Goal: Find specific page/section: Find specific page/section

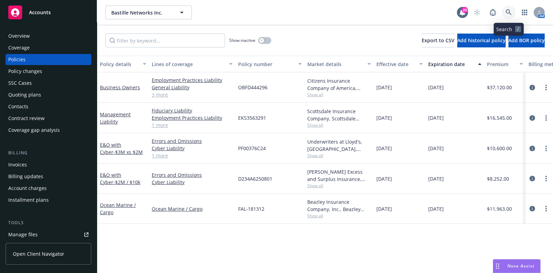
click at [508, 6] on link at bounding box center [509, 13] width 14 height 14
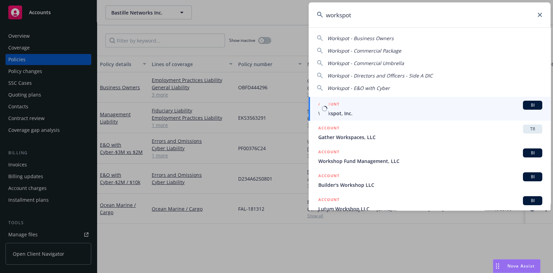
type input "workspot"
click at [336, 110] on span "Workspot, Inc." at bounding box center [430, 113] width 224 height 7
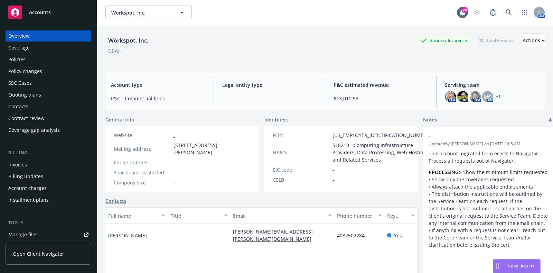
click at [15, 59] on div "Policies" at bounding box center [16, 59] width 17 height 11
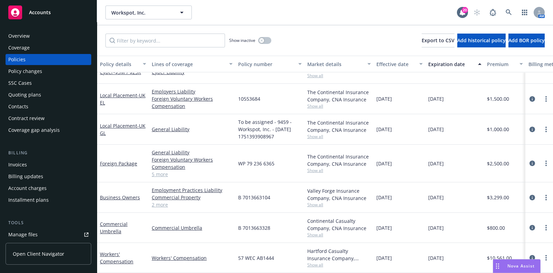
scroll to position [110, 0]
click at [268, 43] on button "button" at bounding box center [264, 40] width 13 height 7
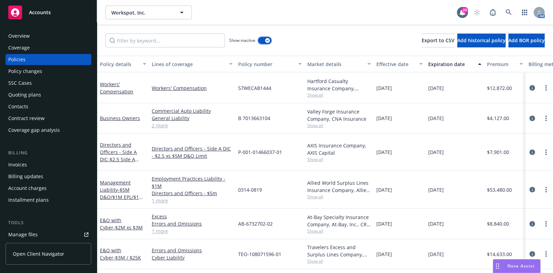
scroll to position [458, 0]
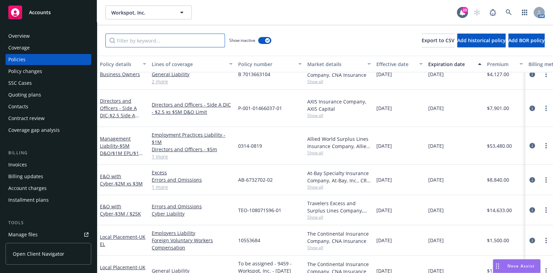
click at [191, 40] on input "Filter by keyword..." at bounding box center [165, 41] width 120 height 14
paste input "UK 7092715704"
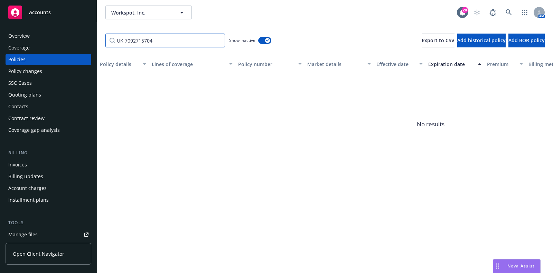
click at [124, 38] on input "UK 7092715704" at bounding box center [165, 41] width 120 height 14
click at [147, 42] on input "7092715704" at bounding box center [165, 41] width 120 height 14
type input "70"
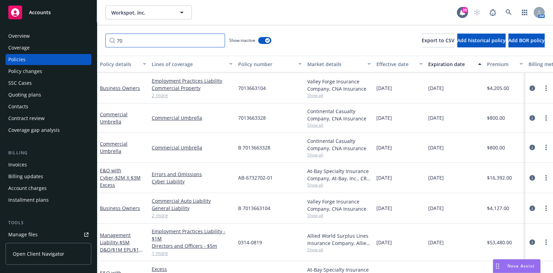
scroll to position [29, 0]
